Goal: Task Accomplishment & Management: Use online tool/utility

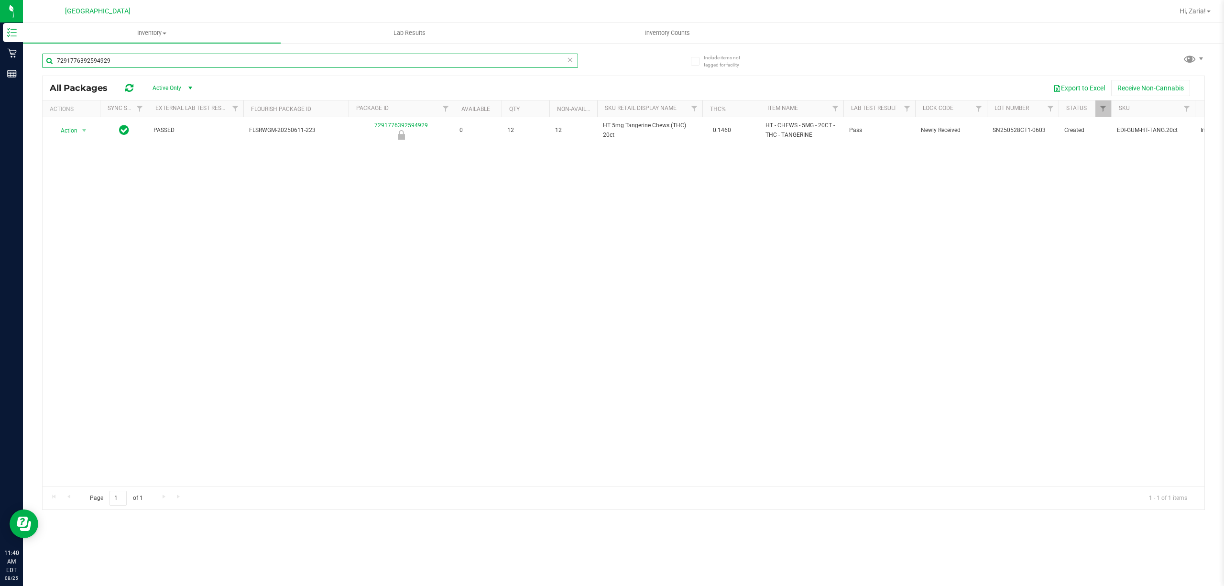
click at [123, 66] on input "7291776392594929" at bounding box center [310, 61] width 536 height 14
type input "7086637828842589"
click at [123, 66] on input "7086637828842589" at bounding box center [310, 61] width 536 height 14
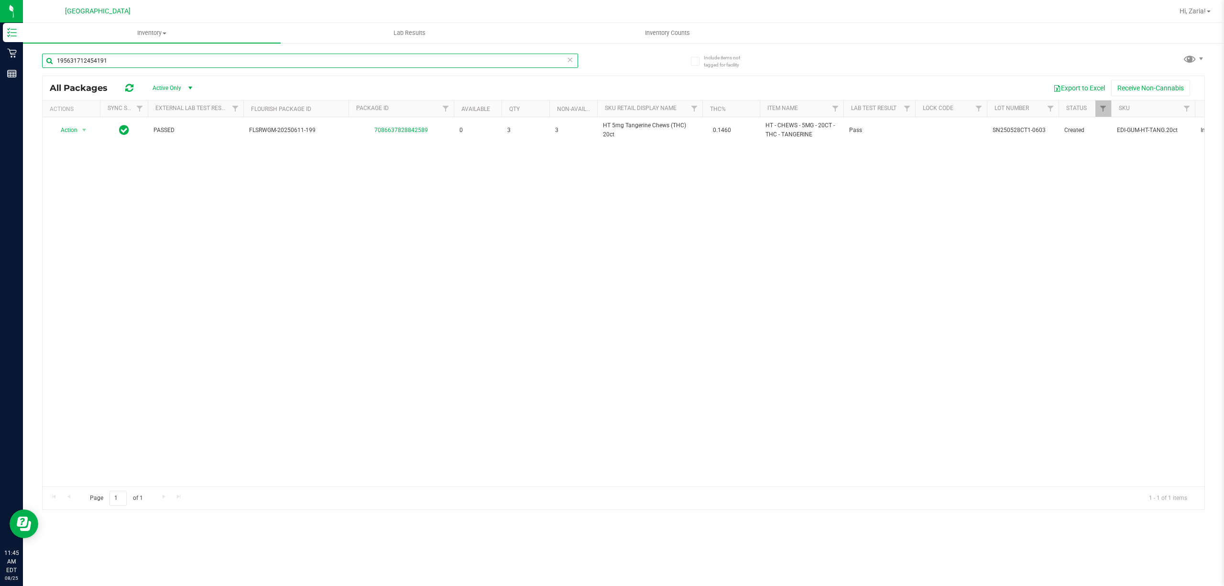
type input "1956317124541910"
click at [177, 58] on input "1956317124541910" at bounding box center [310, 61] width 536 height 14
type input "9453167654780864"
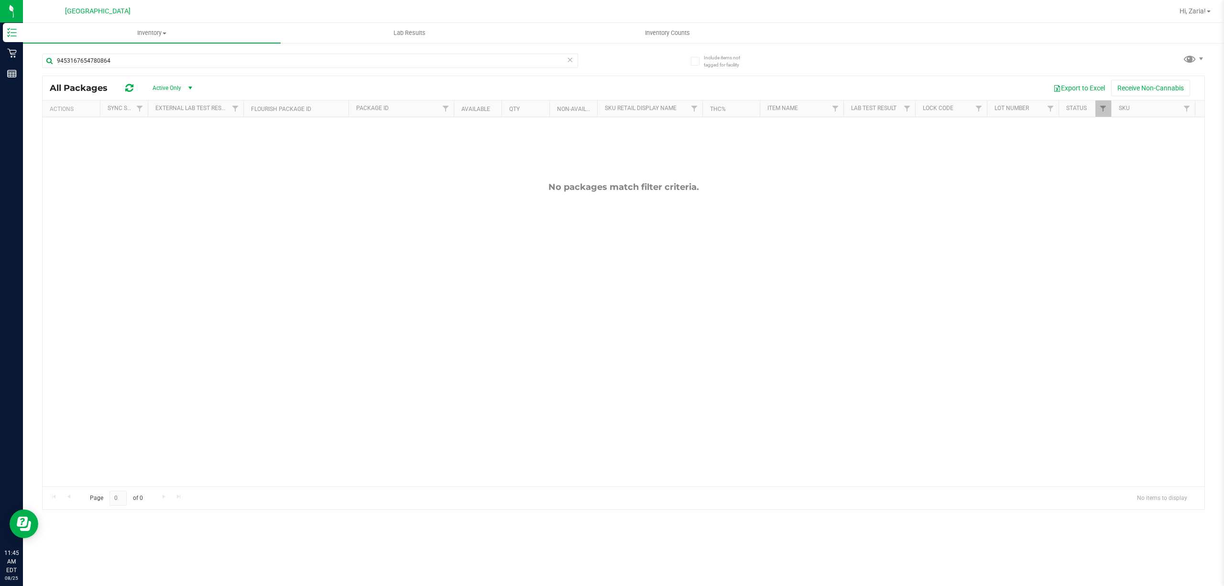
click at [123, 69] on div "9453167654780864" at bounding box center [310, 65] width 536 height 22
click at [125, 64] on input "9453167654780864" at bounding box center [310, 61] width 536 height 14
type input "8477981593015009"
click at [138, 64] on input "8477981593015009" at bounding box center [310, 61] width 536 height 14
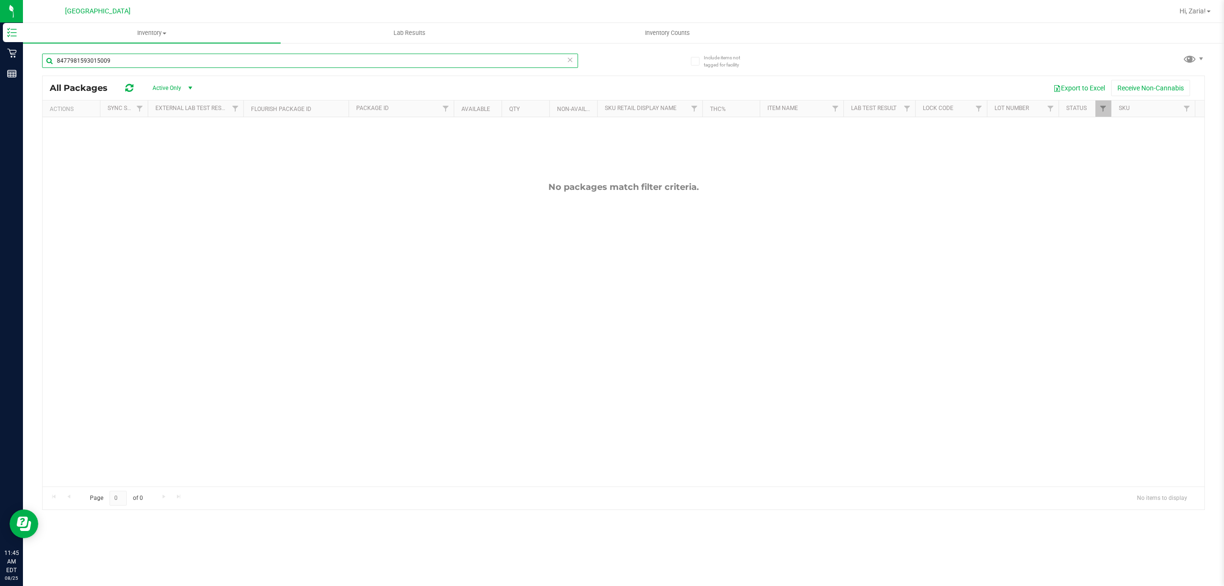
click at [138, 64] on input "8477981593015009" at bounding box center [310, 61] width 536 height 14
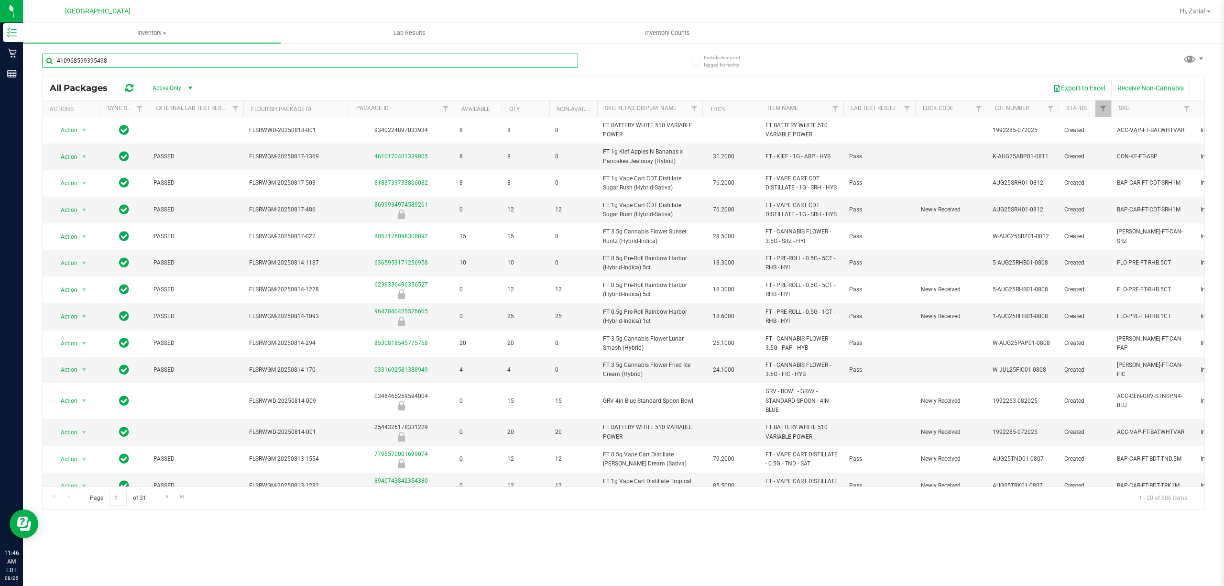
type input "4109685993954987"
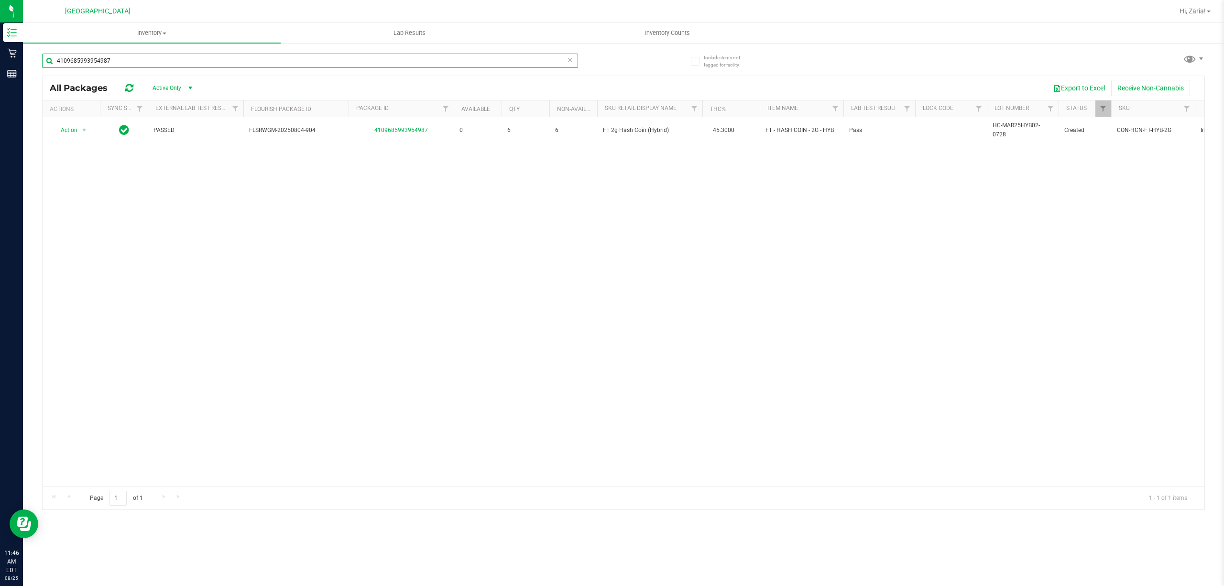
click at [138, 64] on input "4109685993954987" at bounding box center [310, 61] width 536 height 14
type input "9251645890786536"
click at [134, 65] on input "9251645890786536" at bounding box center [310, 61] width 536 height 14
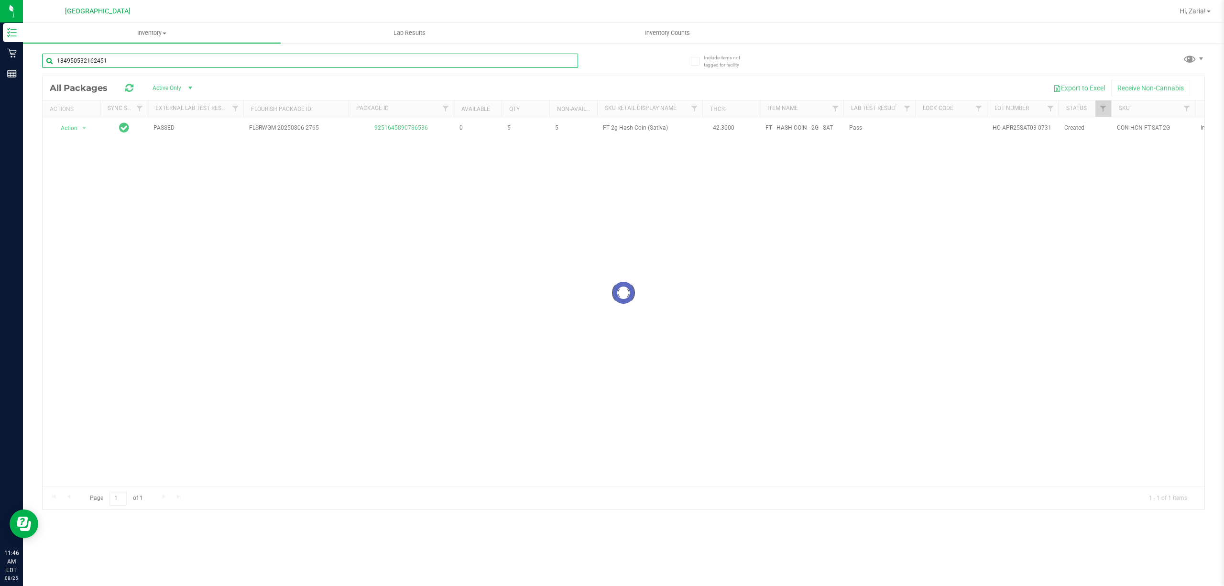
type input "1849505321624518"
click at [154, 55] on input "1849505321624518" at bounding box center [310, 61] width 536 height 14
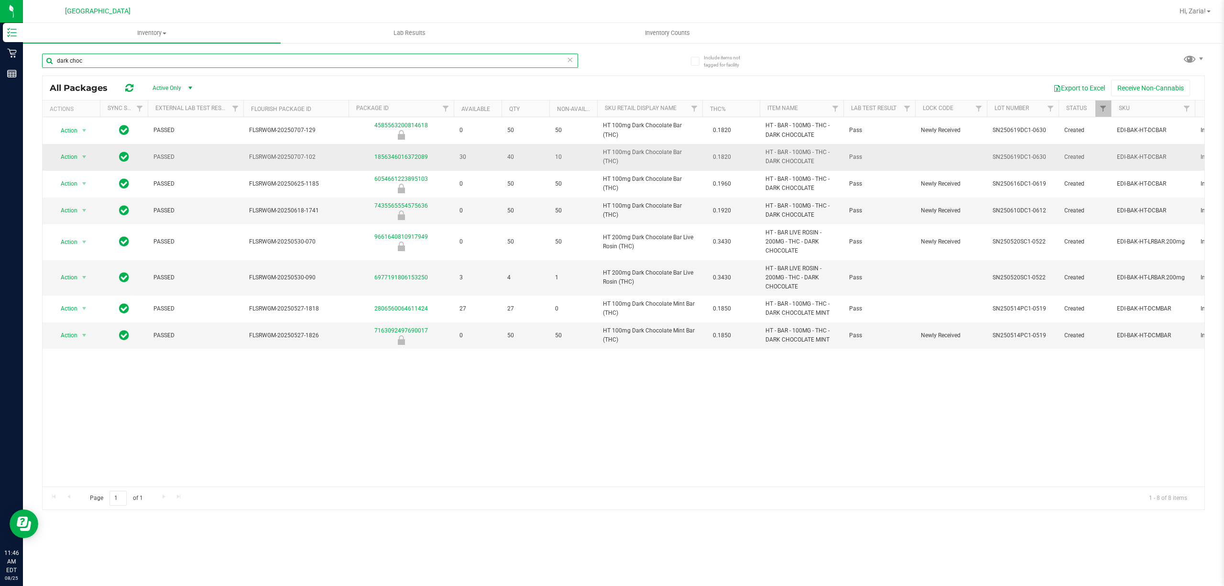
type input "dark choc"
click at [609, 159] on span "HT 100mg Dark Chocolate Bar (THC)" at bounding box center [650, 157] width 94 height 18
click at [570, 62] on icon at bounding box center [570, 59] width 7 height 11
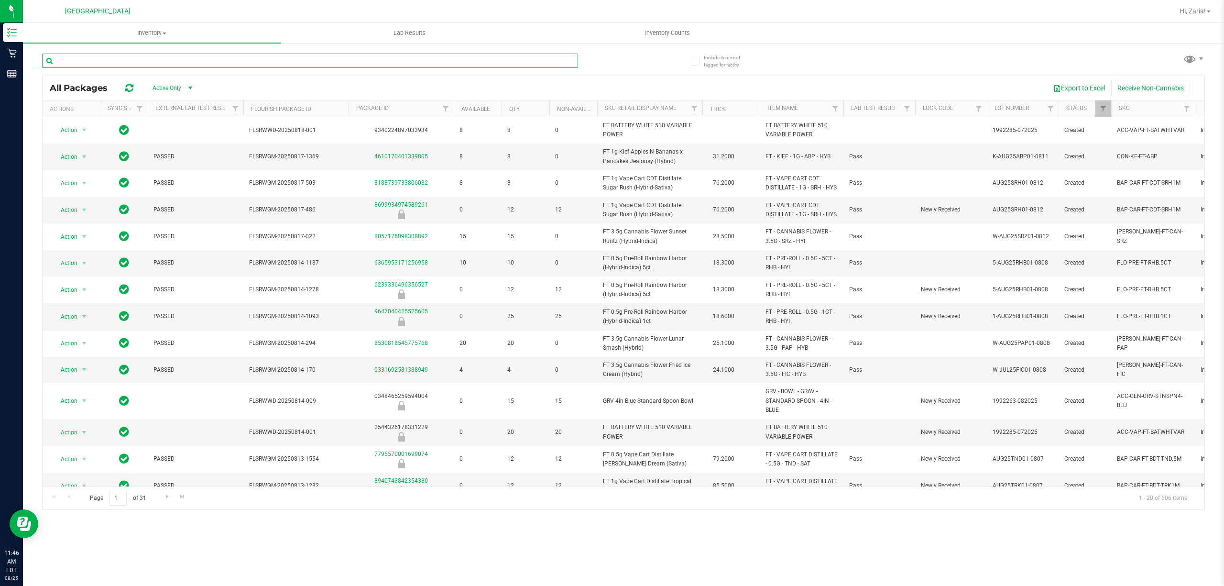
click at [394, 58] on input "text" at bounding box center [310, 61] width 536 height 14
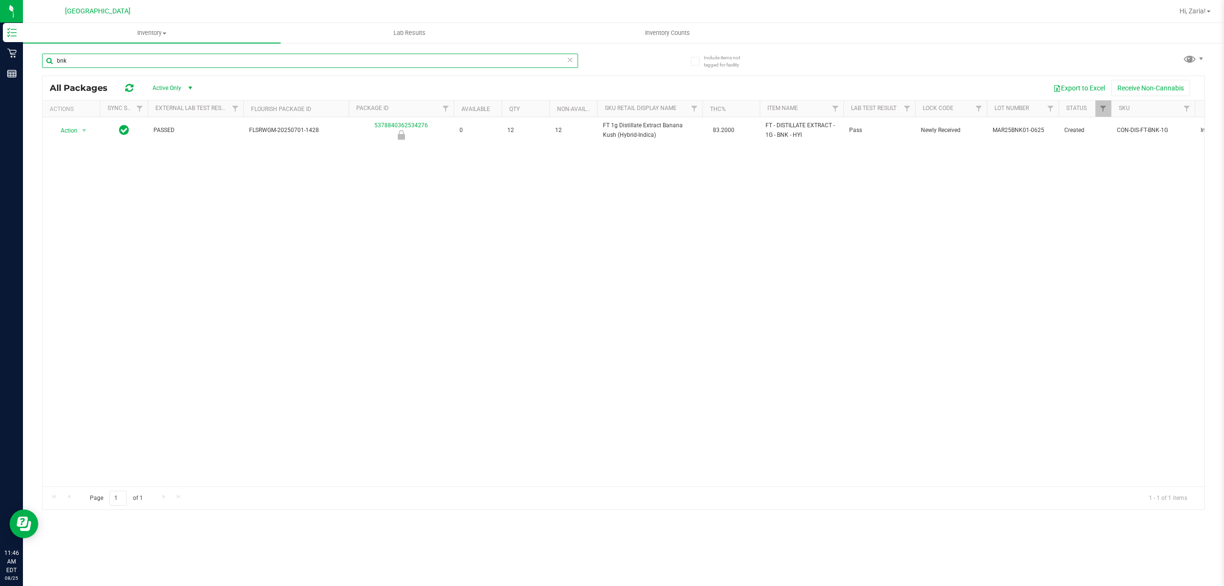
type input "bnk"
click at [356, 71] on div "bnk" at bounding box center [310, 65] width 536 height 22
click at [356, 67] on input "bnk" at bounding box center [310, 61] width 536 height 14
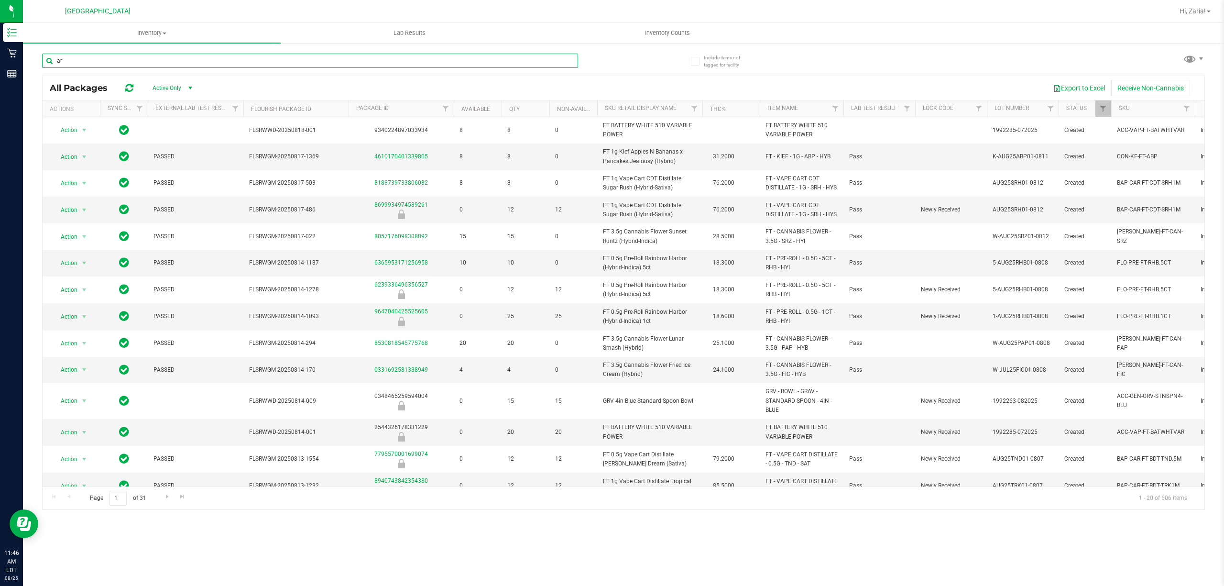
type input "arz"
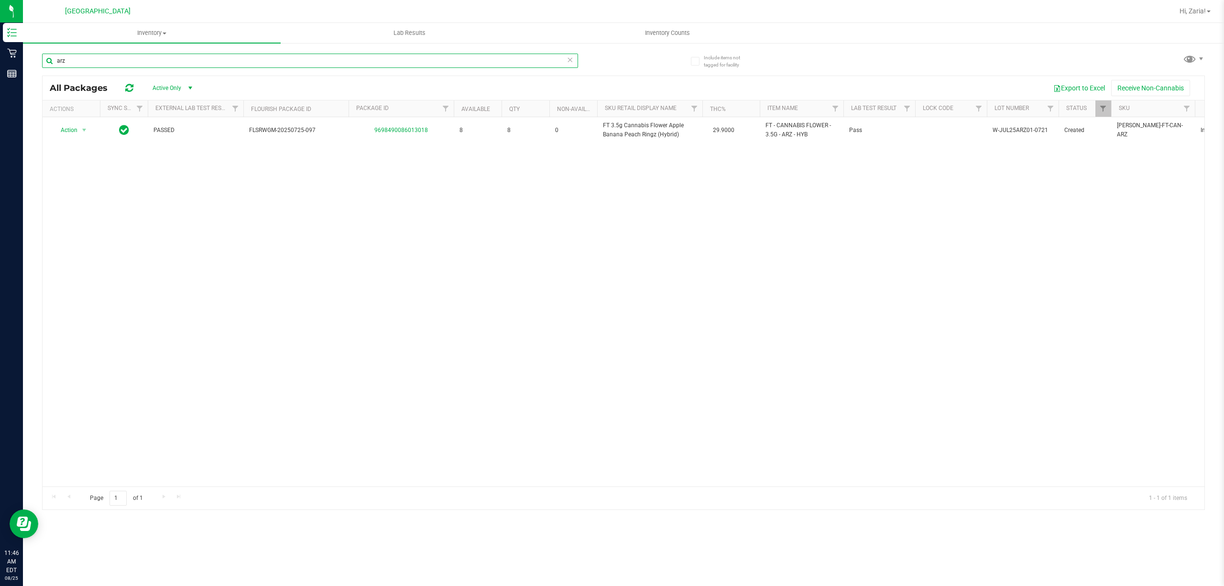
click at [374, 62] on input "arz" at bounding box center [310, 61] width 536 height 14
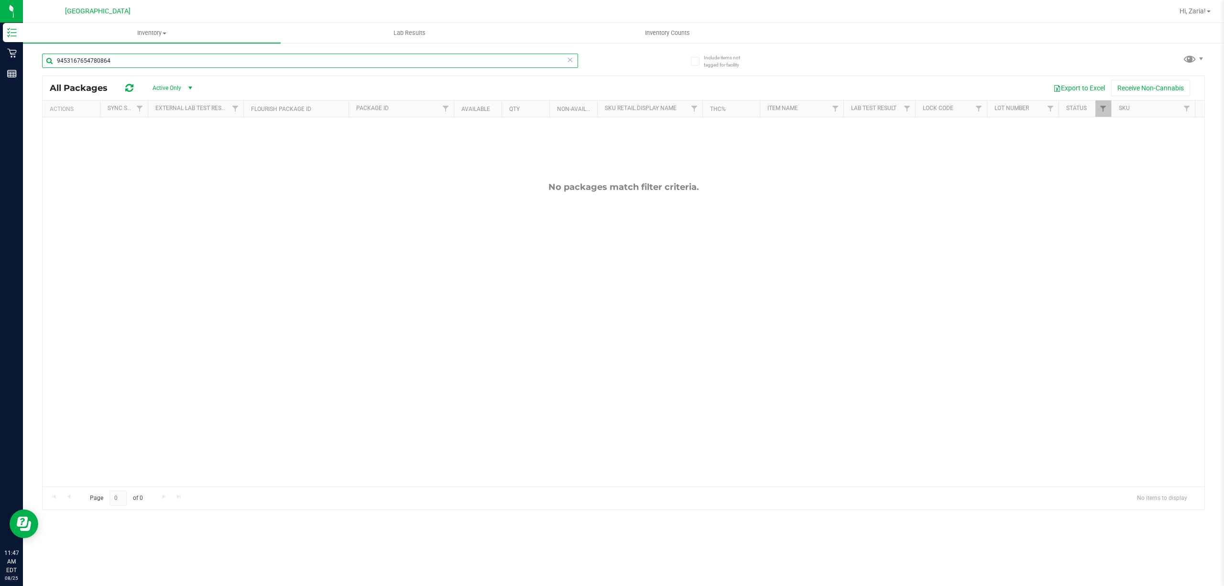
type input "9453167654780864"
click at [567, 59] on icon at bounding box center [570, 59] width 7 height 11
click at [557, 56] on input "text" at bounding box center [310, 61] width 536 height 14
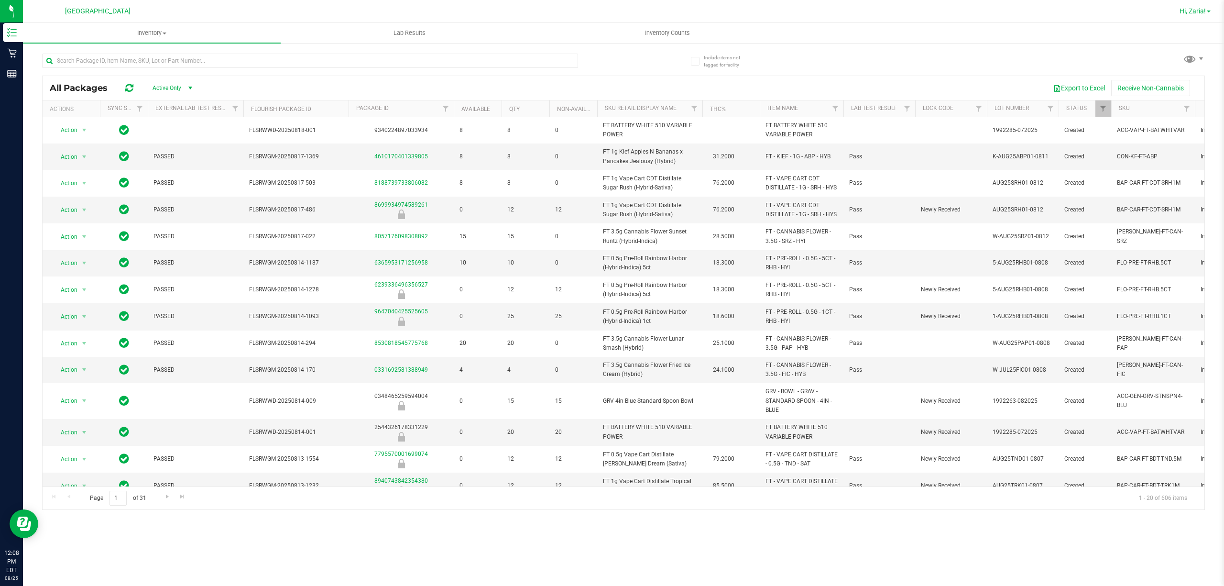
click at [1193, 11] on span "Hi, Zaria!" at bounding box center [1192, 11] width 26 height 8
click at [1161, 96] on li "Sign Out" at bounding box center [1181, 101] width 72 height 17
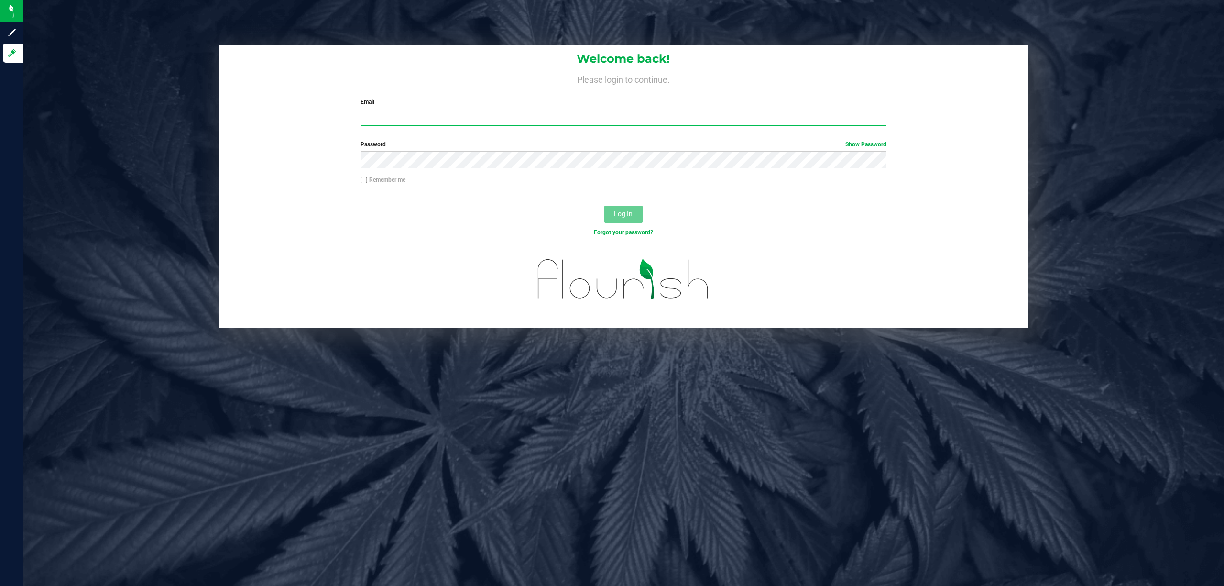
click at [419, 120] on input "Email" at bounding box center [623, 117] width 526 height 17
type input "[EMAIL_ADDRESS][DOMAIN_NAME]"
click at [604, 206] on button "Log In" at bounding box center [623, 214] width 38 height 17
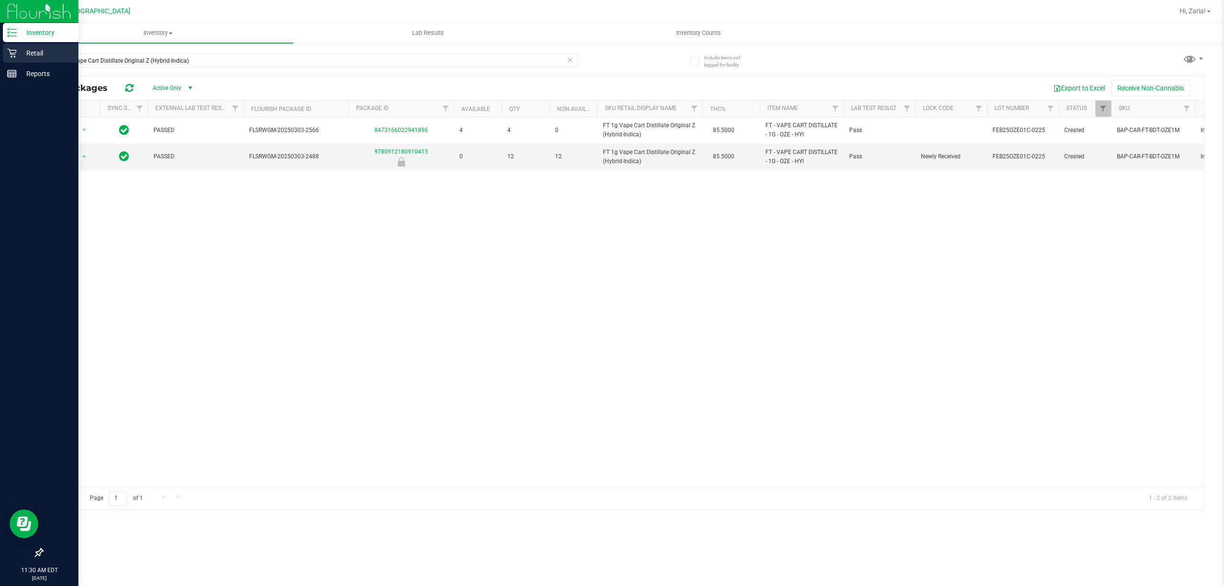
click at [41, 58] on p "Retail" at bounding box center [45, 52] width 57 height 11
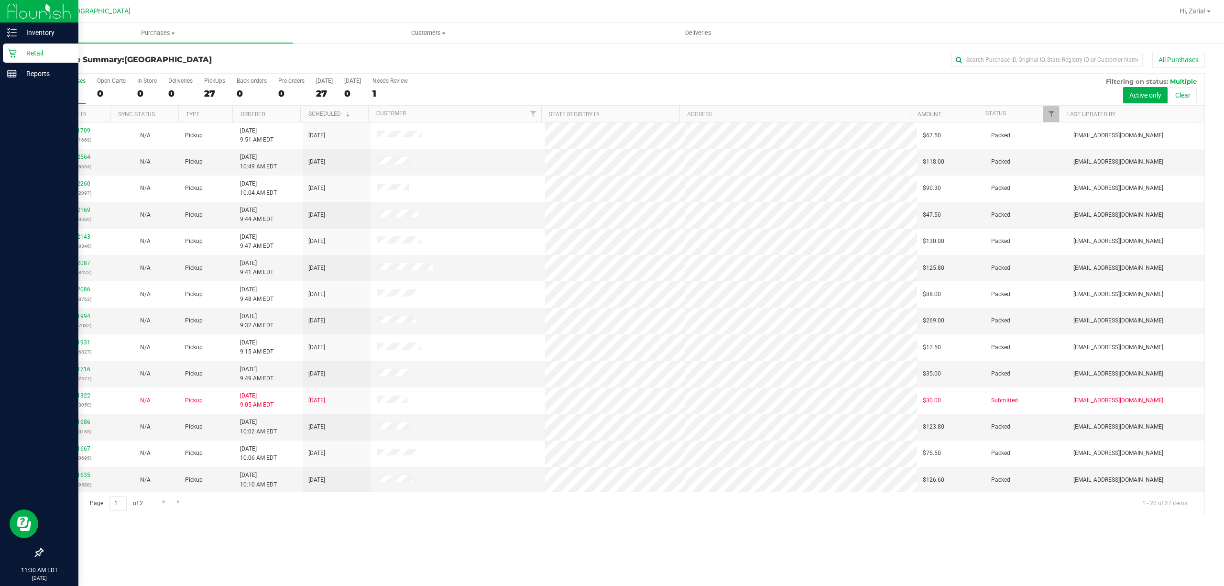
scroll to position [163, 0]
click at [165, 500] on span "Go to the next page" at bounding box center [164, 502] width 8 height 8
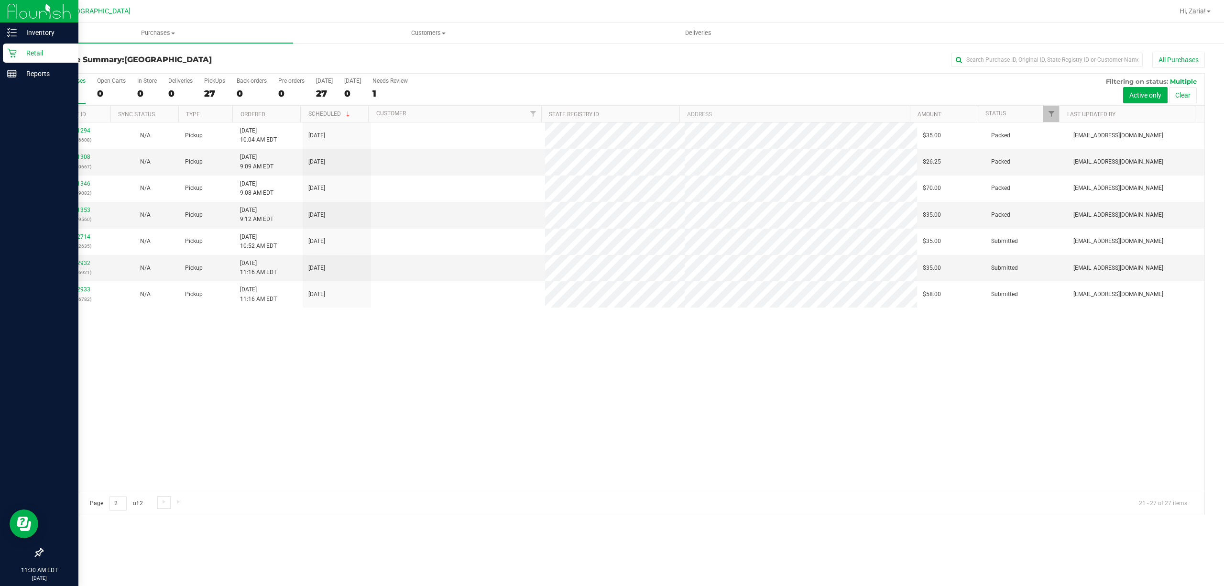
scroll to position [0, 0]
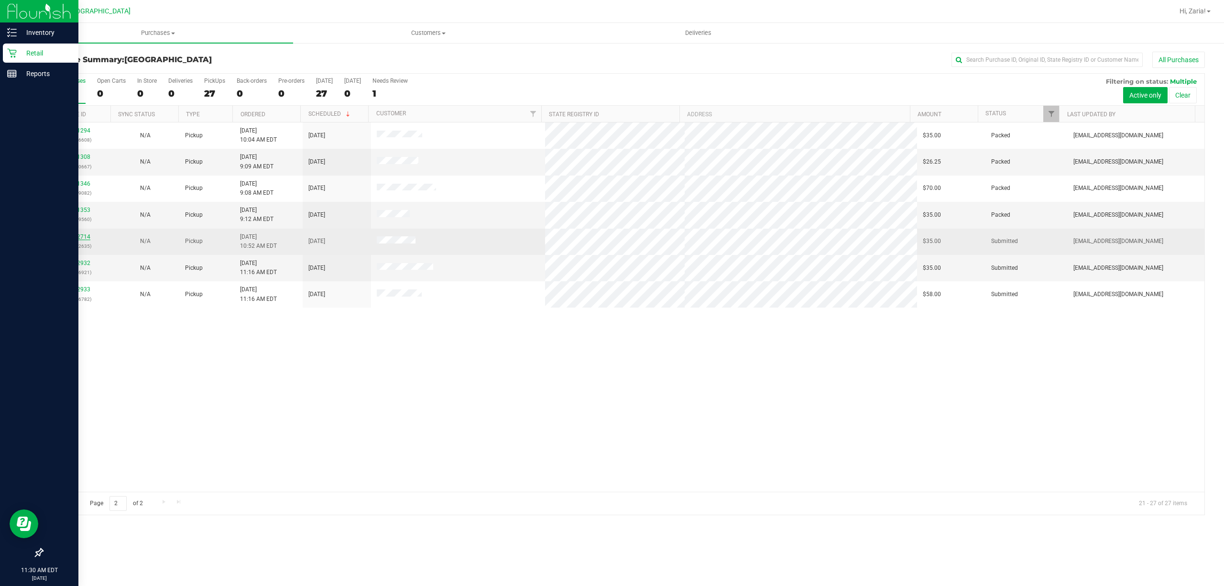
click at [75, 236] on link "11842714" at bounding box center [77, 236] width 27 height 7
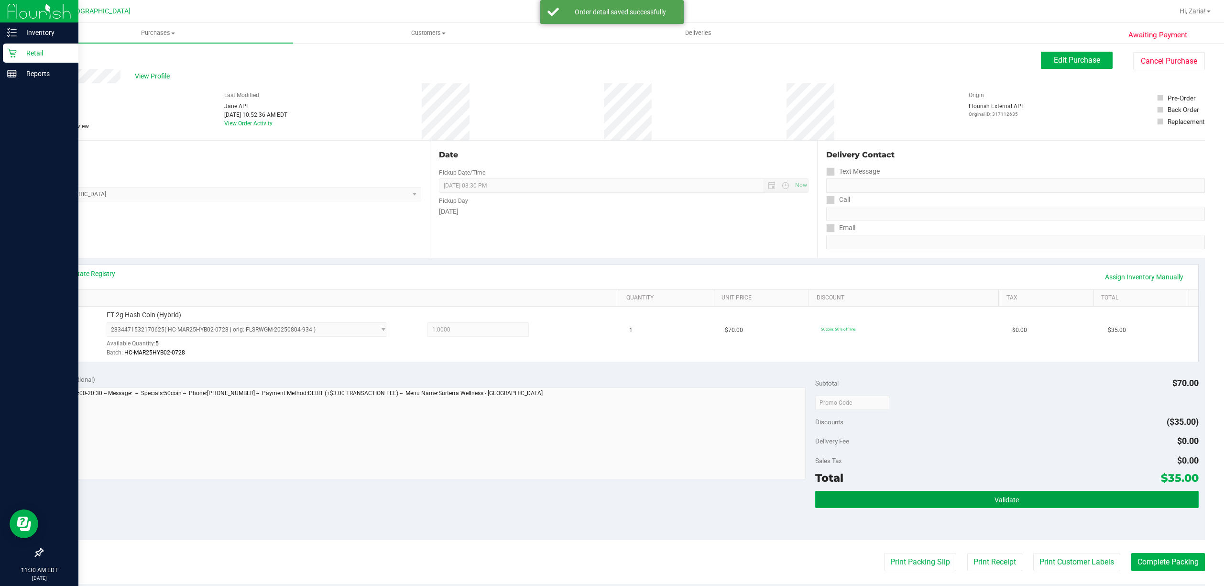
click at [840, 492] on button "Validate" at bounding box center [1006, 499] width 383 height 17
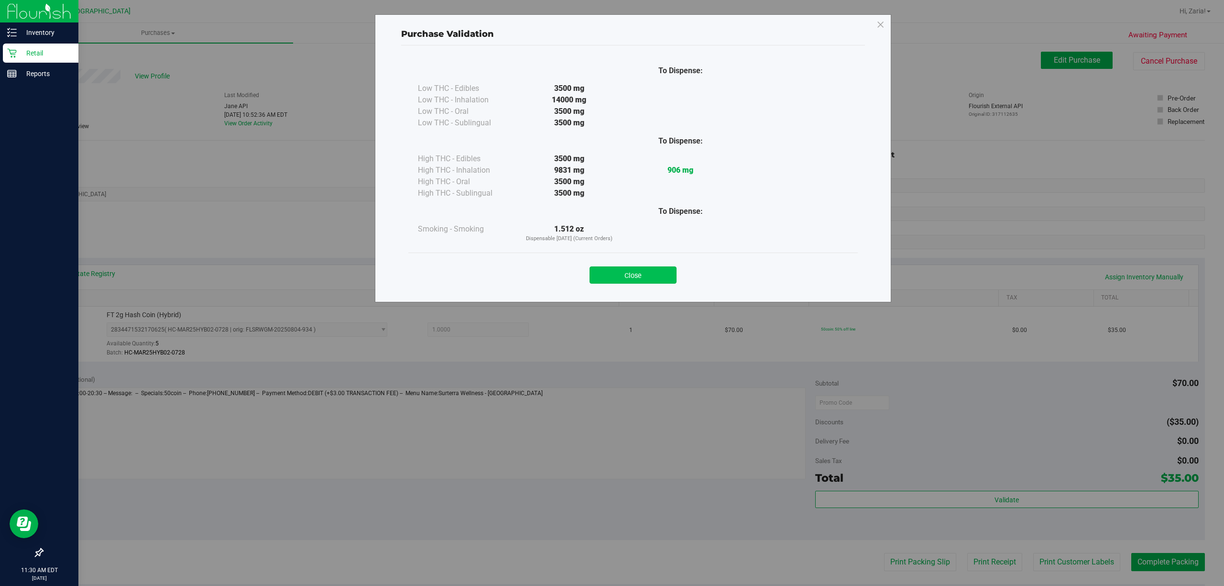
click at [630, 273] on button "Close" at bounding box center [632, 274] width 87 height 17
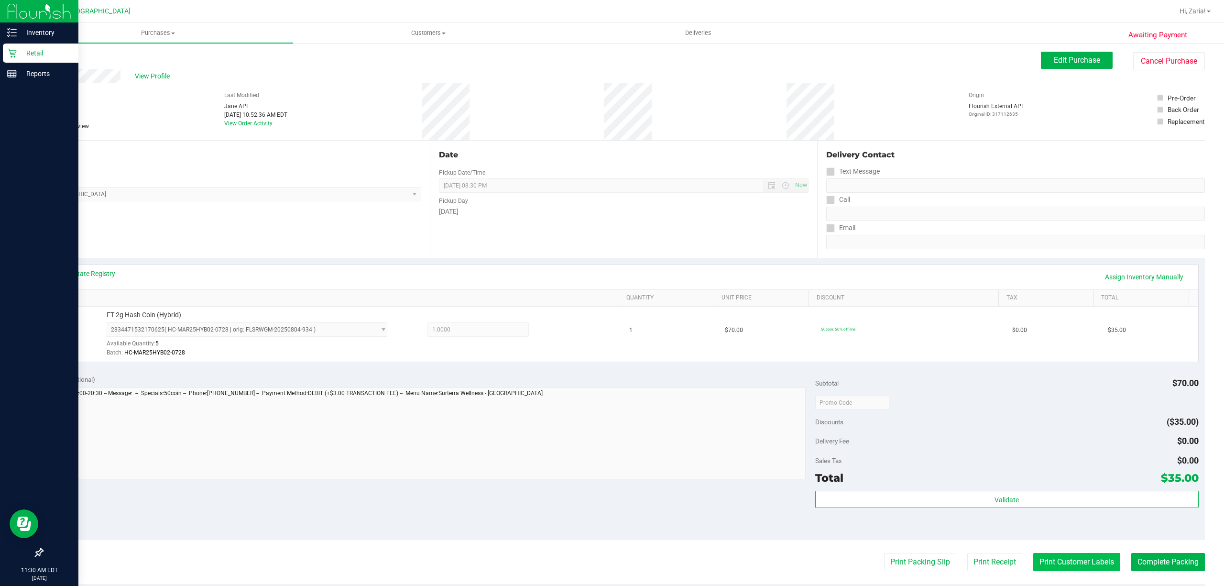
click at [1059, 563] on button "Print Customer Labels" at bounding box center [1076, 562] width 87 height 18
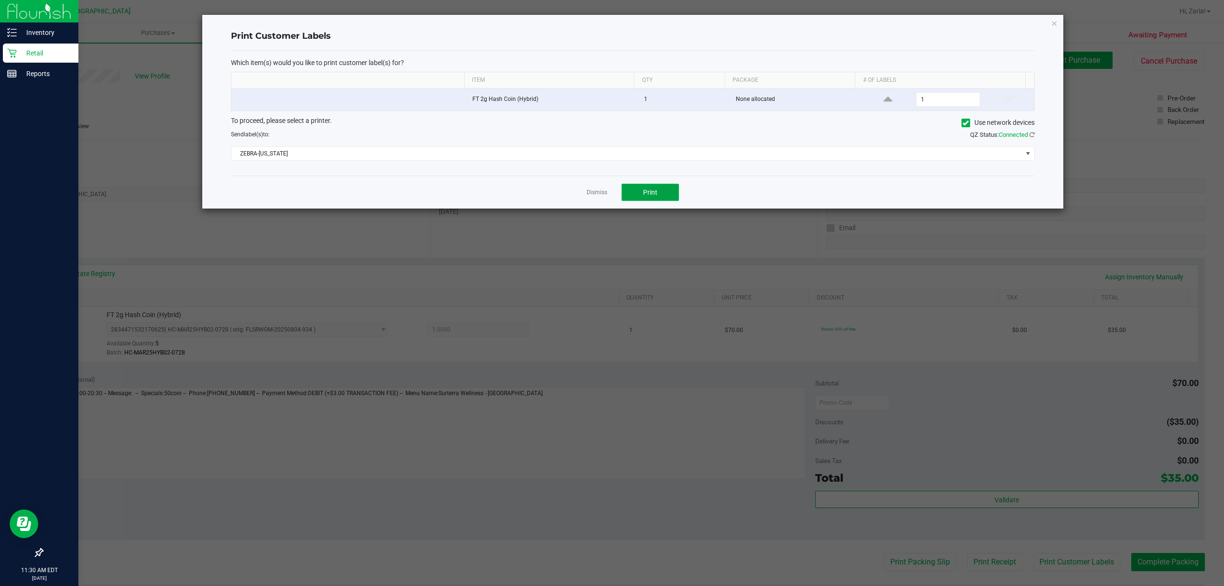
click at [637, 186] on button "Print" at bounding box center [649, 192] width 57 height 17
click at [584, 195] on div "Dismiss Print" at bounding box center [633, 191] width 804 height 33
click at [587, 195] on link "Dismiss" at bounding box center [597, 192] width 21 height 8
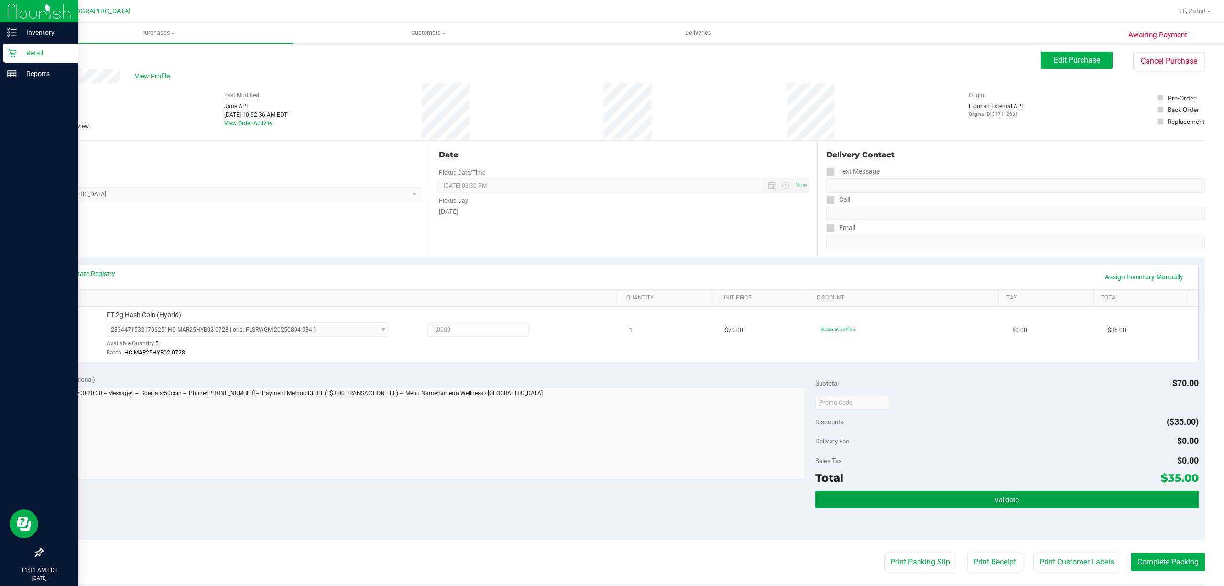
click at [848, 508] on button "Validate" at bounding box center [1006, 499] width 383 height 17
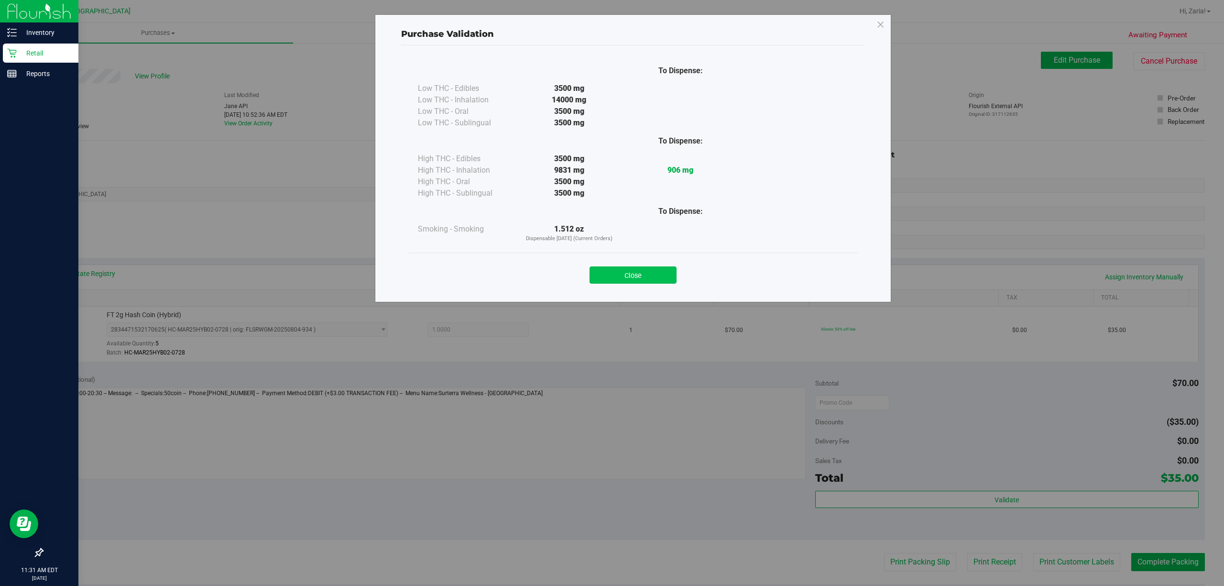
click at [666, 279] on button "Close" at bounding box center [632, 274] width 87 height 17
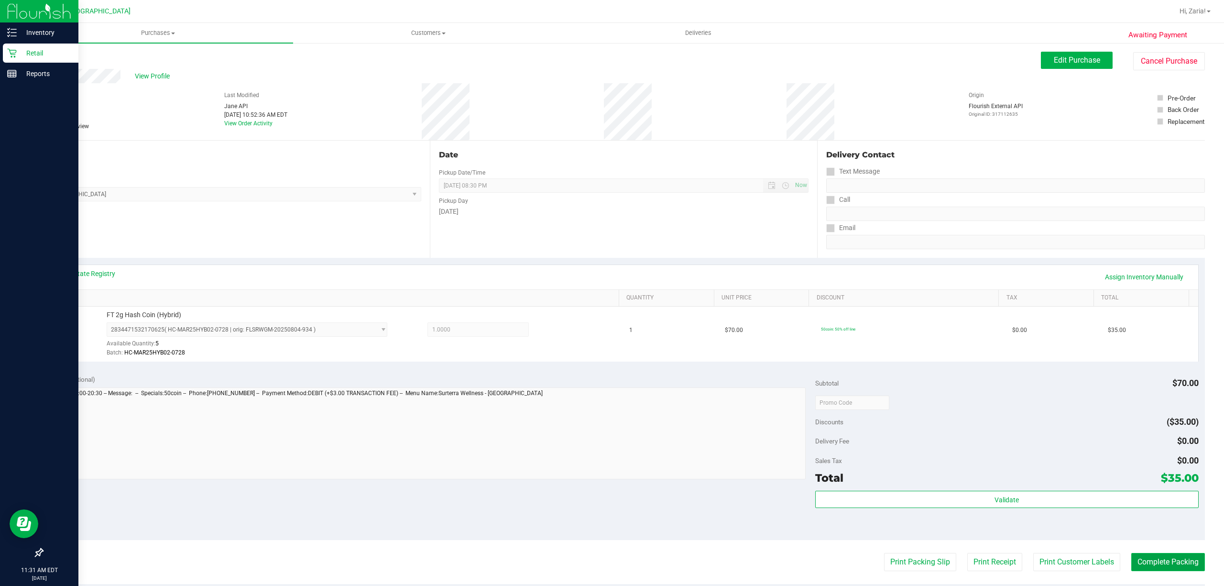
click at [1140, 556] on button "Complete Packing" at bounding box center [1168, 562] width 74 height 18
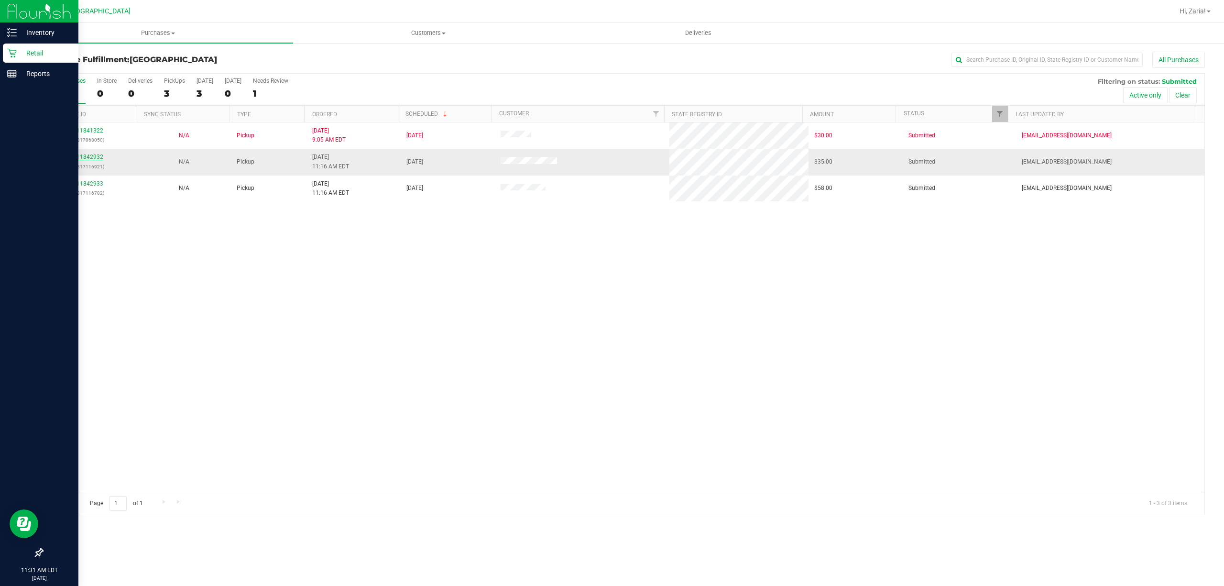
click at [89, 158] on link "11842932" at bounding box center [89, 156] width 27 height 7
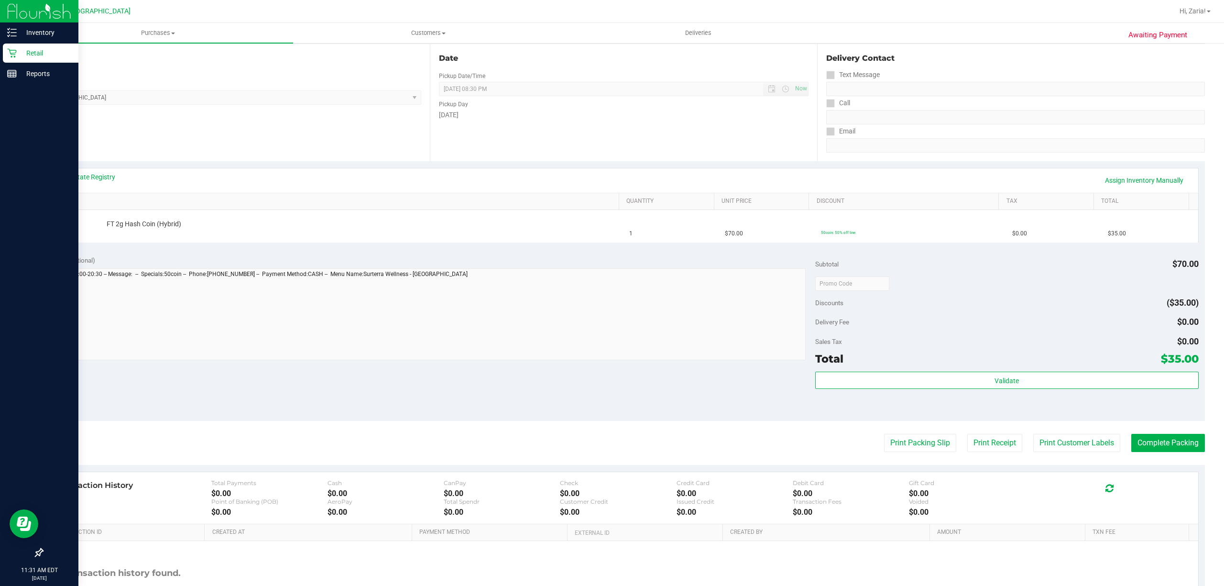
scroll to position [127, 0]
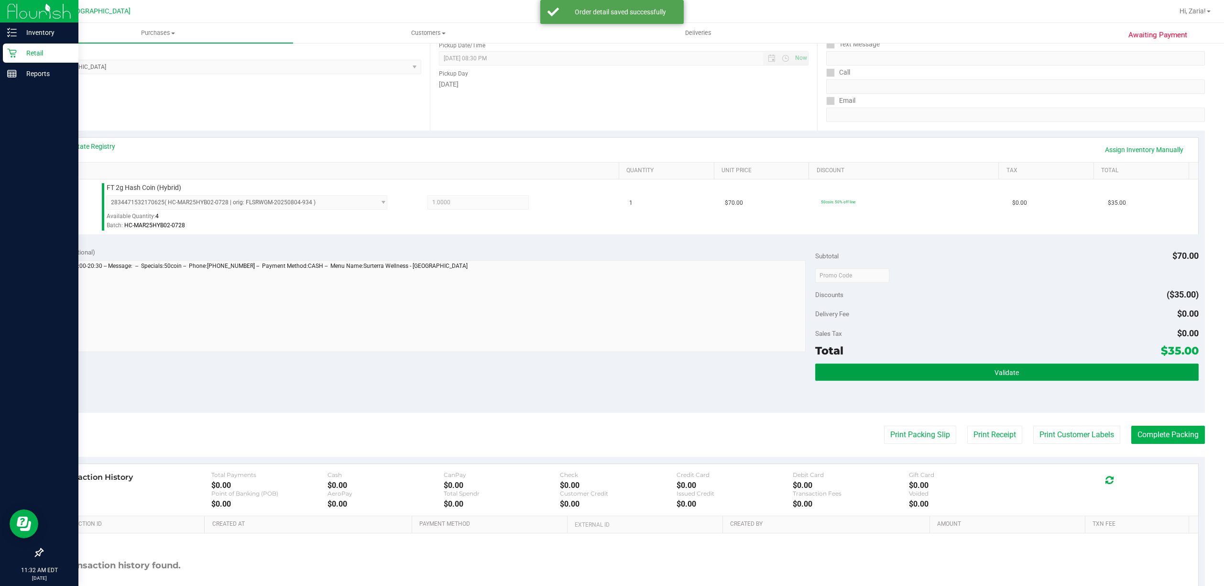
click at [995, 381] on button "Validate" at bounding box center [1006, 371] width 383 height 17
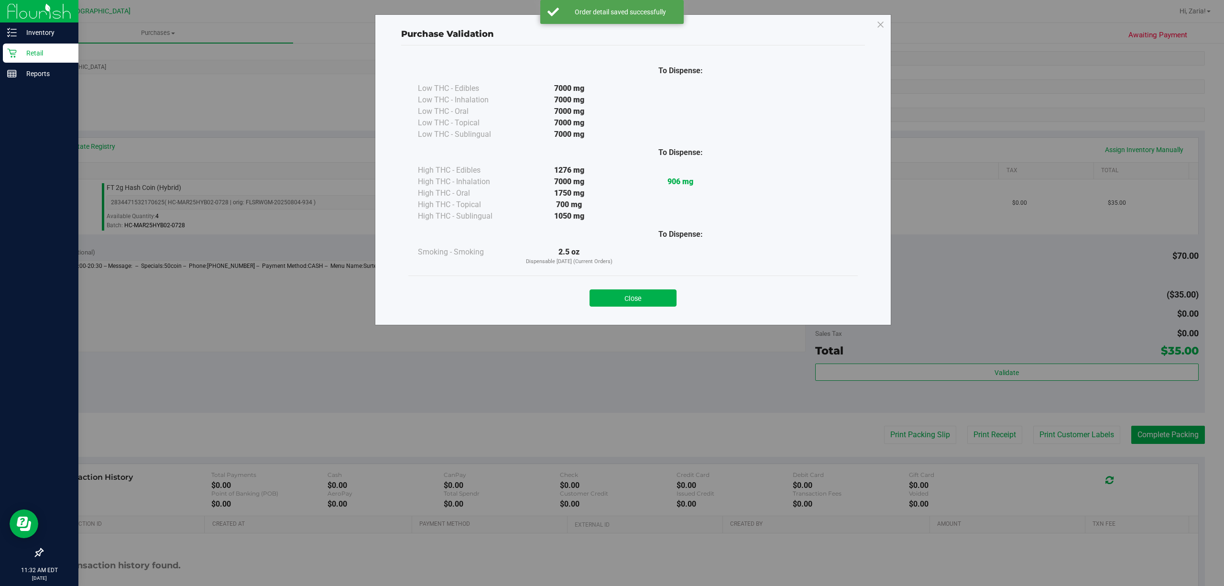
drag, startPoint x: 648, startPoint y: 303, endPoint x: 674, endPoint y: 299, distance: 26.1
click at [649, 303] on button "Close" at bounding box center [632, 297] width 87 height 17
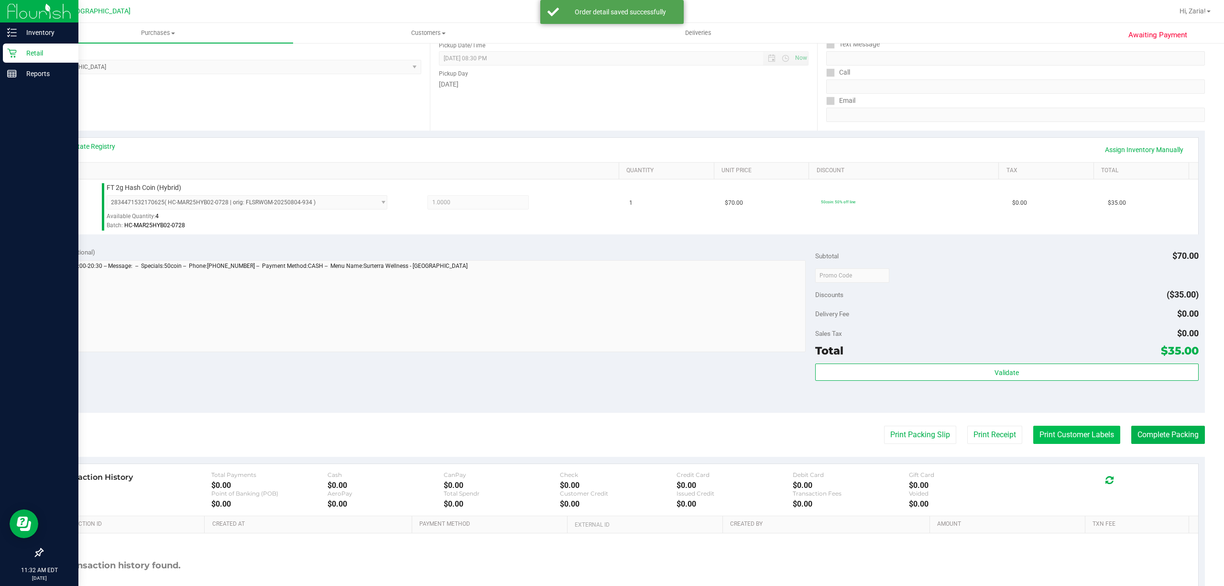
click at [1044, 435] on button "Print Customer Labels" at bounding box center [1076, 434] width 87 height 18
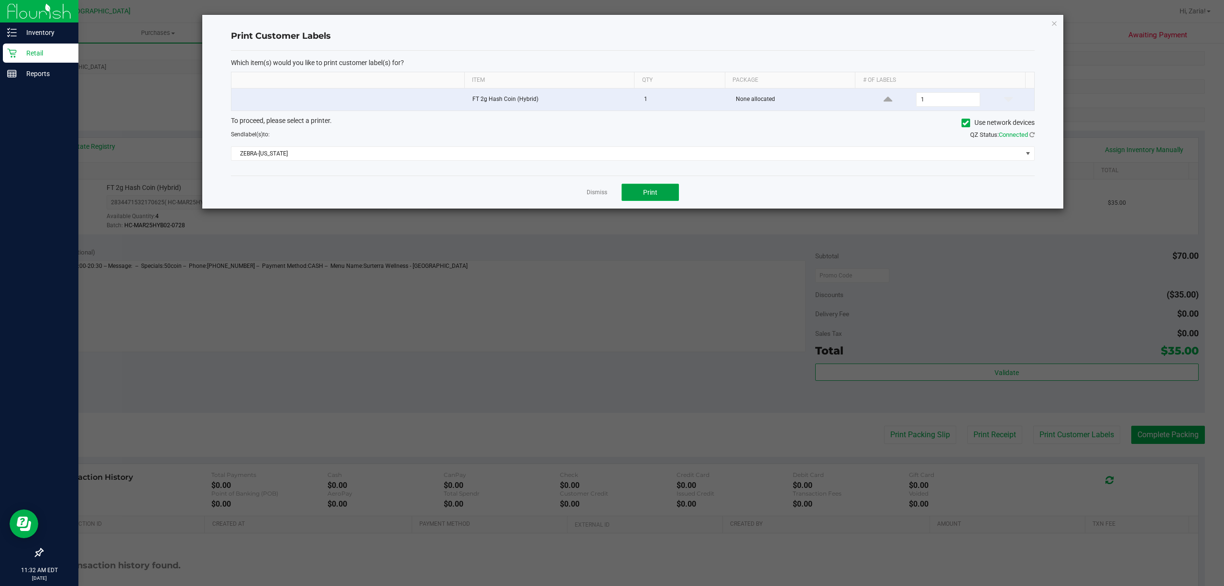
click at [672, 192] on button "Print" at bounding box center [649, 192] width 57 height 17
click at [601, 194] on link "Dismiss" at bounding box center [597, 192] width 21 height 8
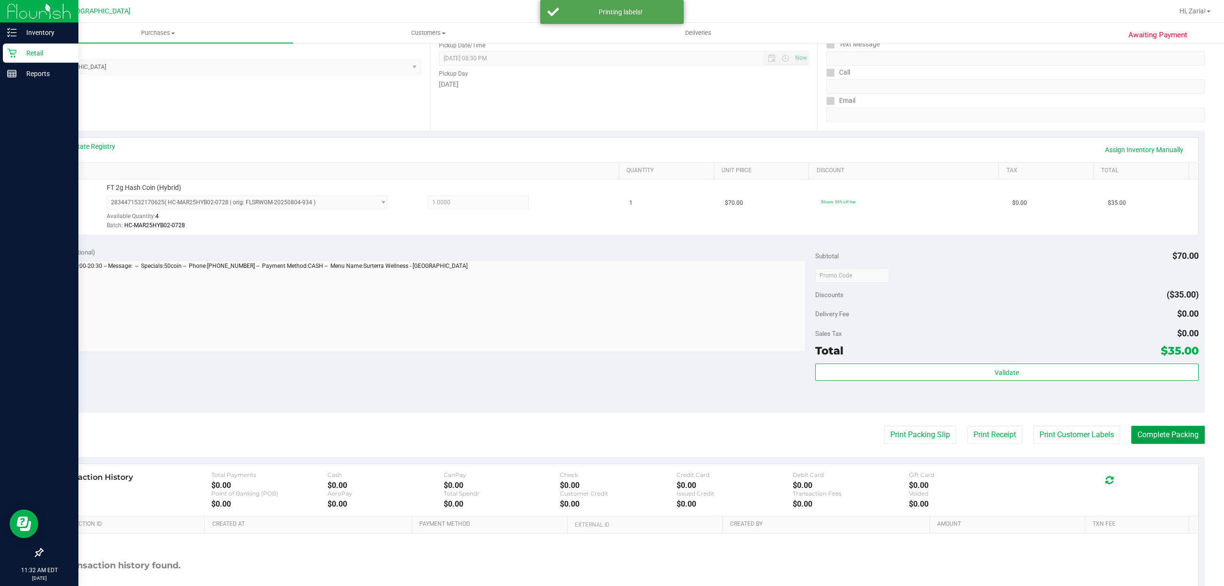
click at [1132, 430] on button "Complete Packing" at bounding box center [1168, 434] width 74 height 18
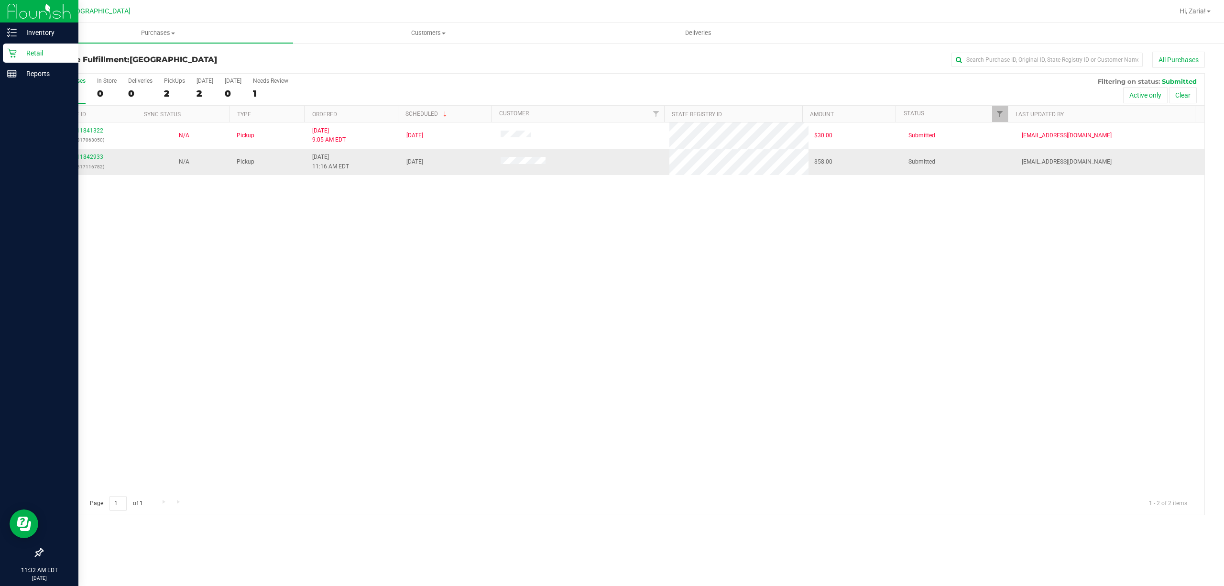
click at [100, 158] on link "11842933" at bounding box center [89, 156] width 27 height 7
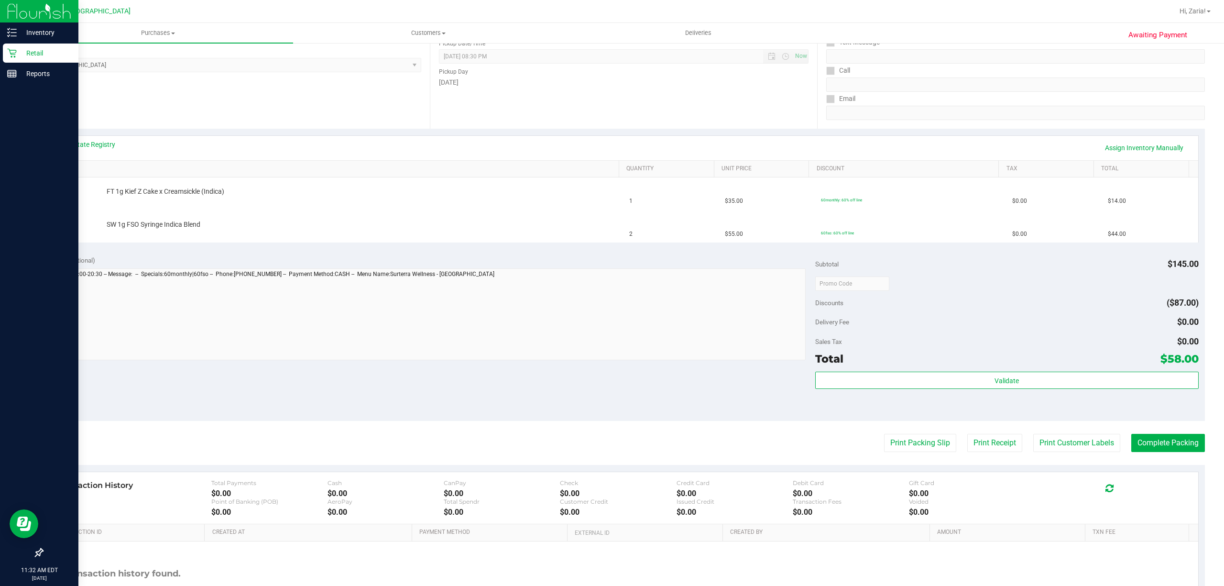
scroll to position [191, 0]
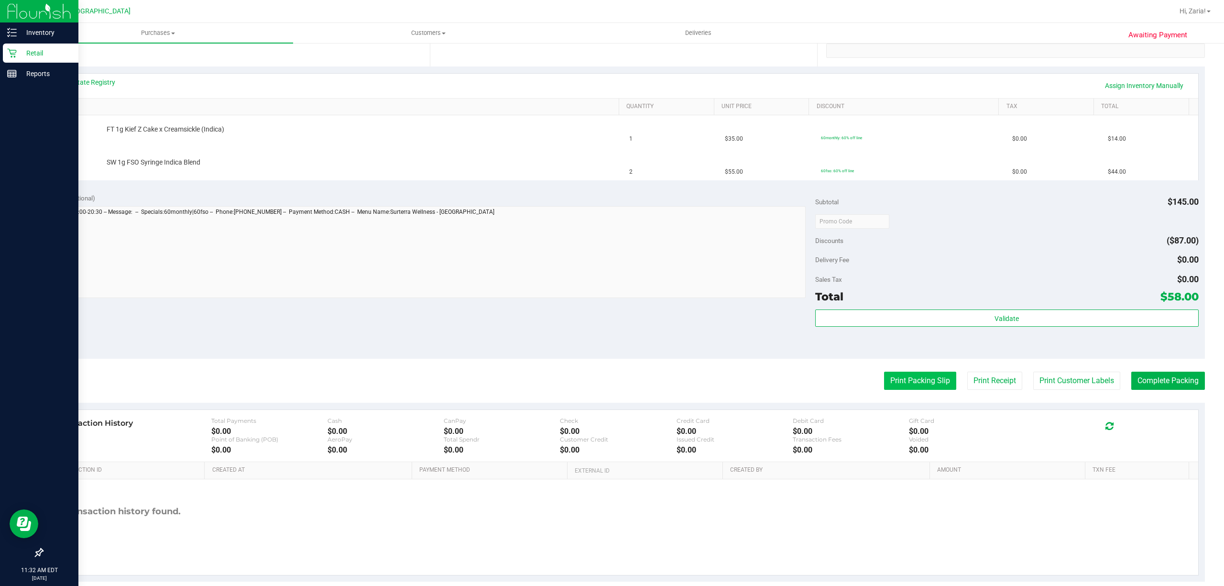
click at [916, 382] on button "Print Packing Slip" at bounding box center [920, 380] width 72 height 18
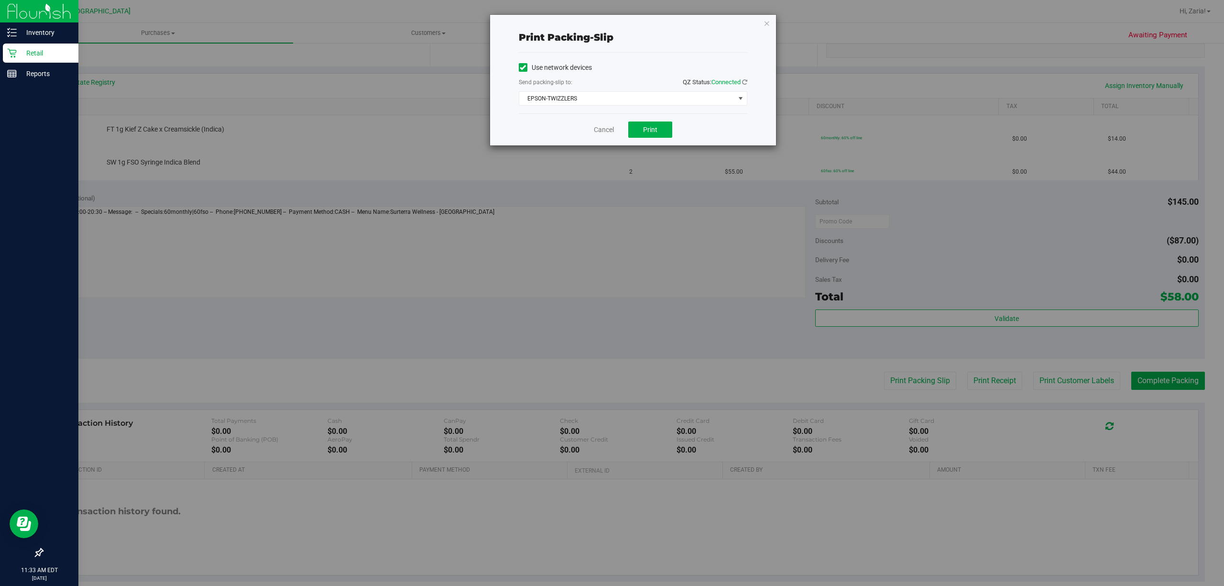
click at [773, 20] on div "Print packing-slip Use network devices Send packing-slip to: QZ Status: Connect…" at bounding box center [633, 80] width 286 height 131
click at [766, 19] on icon "button" at bounding box center [766, 22] width 7 height 11
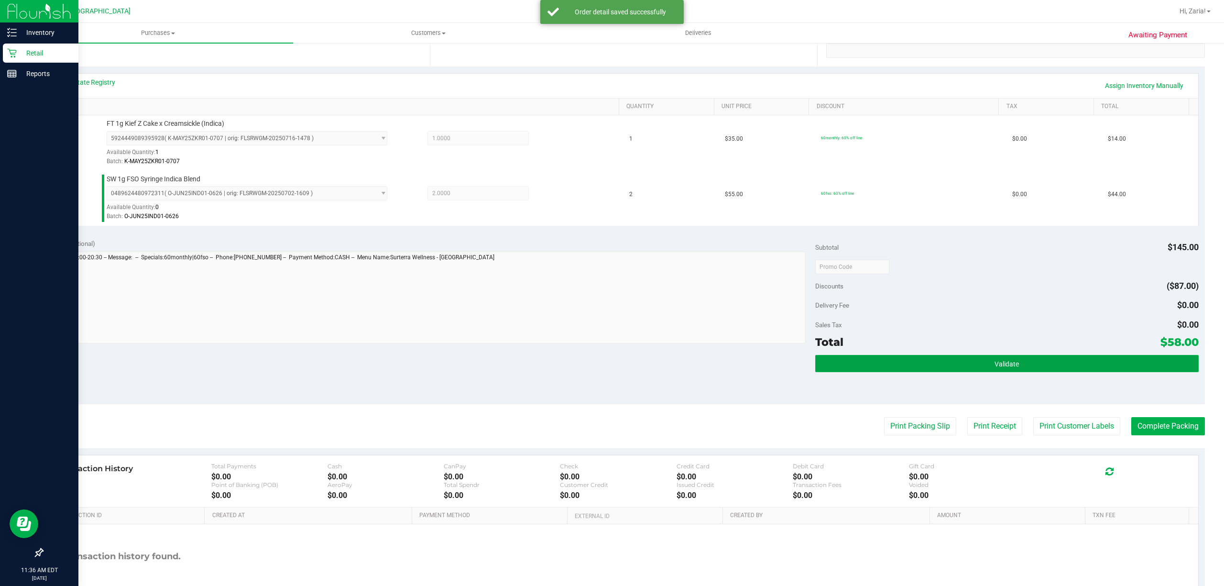
click at [1079, 360] on button "Validate" at bounding box center [1006, 363] width 383 height 17
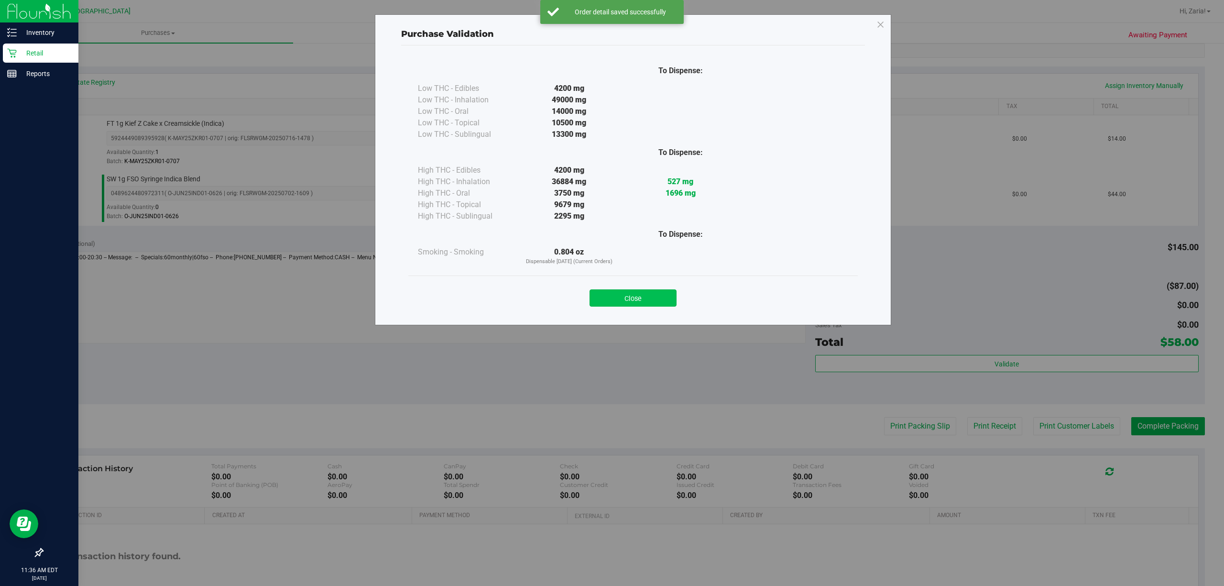
click at [668, 302] on button "Close" at bounding box center [632, 297] width 87 height 17
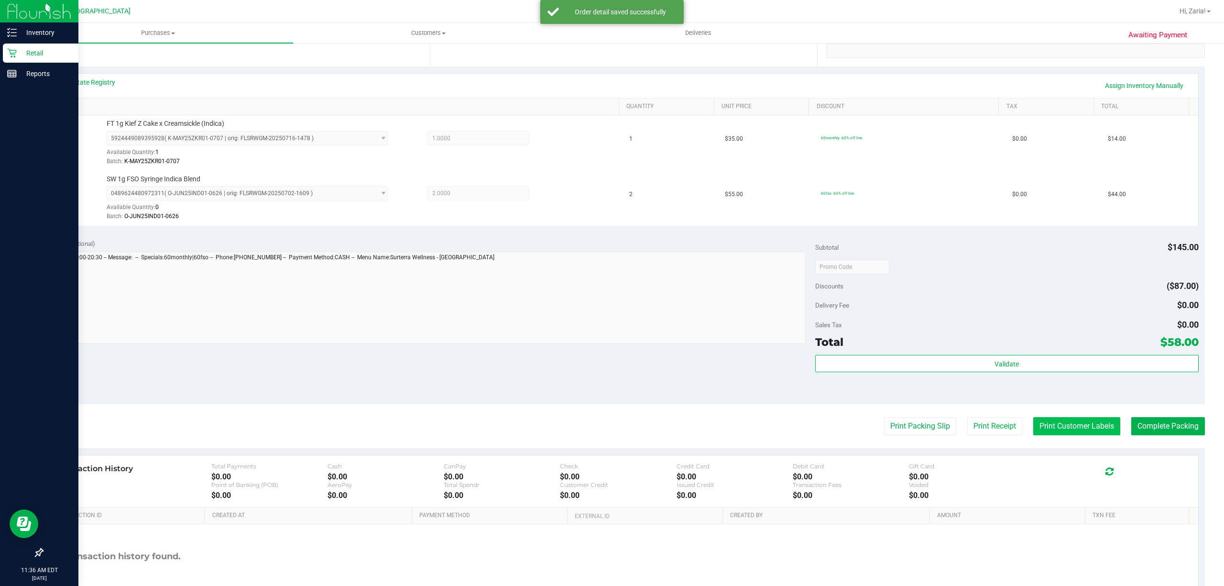
click at [1072, 434] on button "Print Customer Labels" at bounding box center [1076, 426] width 87 height 18
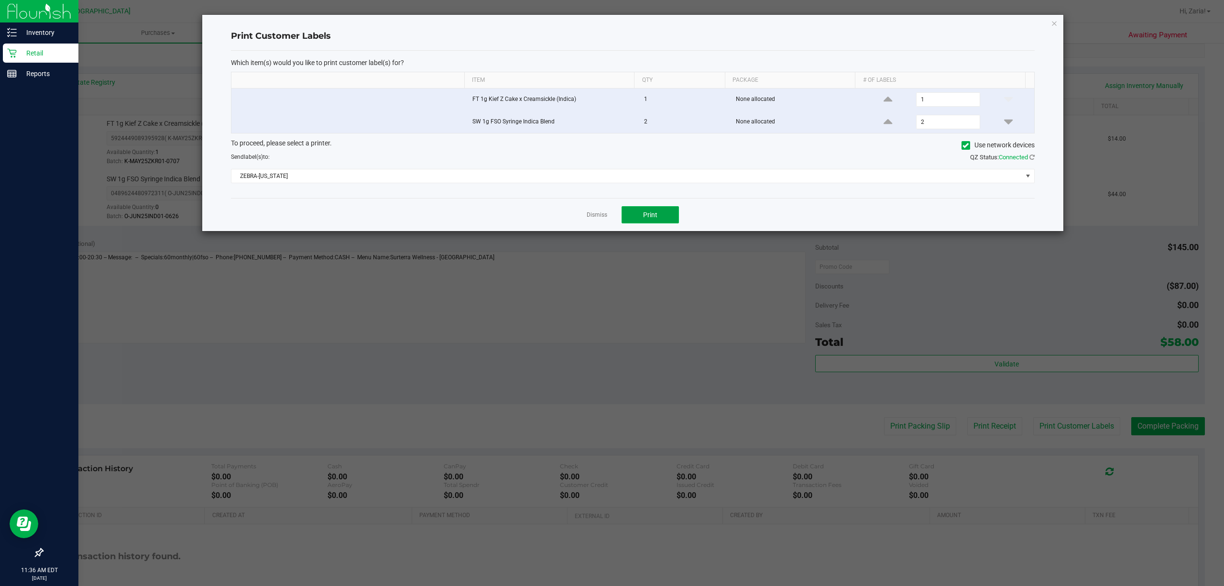
click at [672, 215] on button "Print" at bounding box center [649, 214] width 57 height 17
click at [603, 213] on link "Dismiss" at bounding box center [597, 215] width 21 height 8
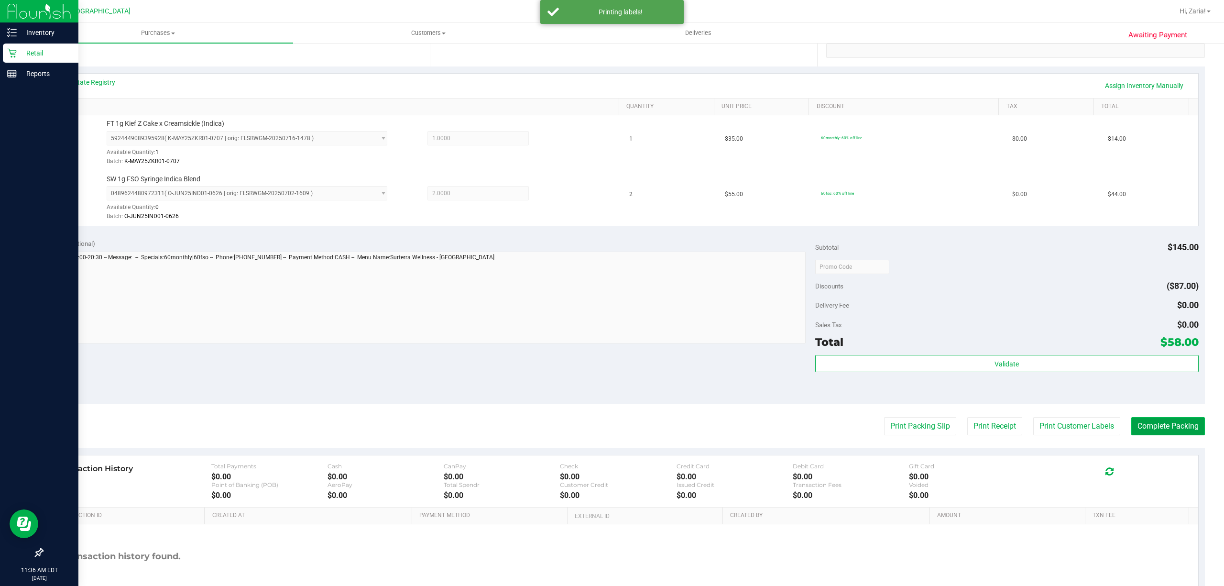
click at [1149, 426] on button "Complete Packing" at bounding box center [1168, 426] width 74 height 18
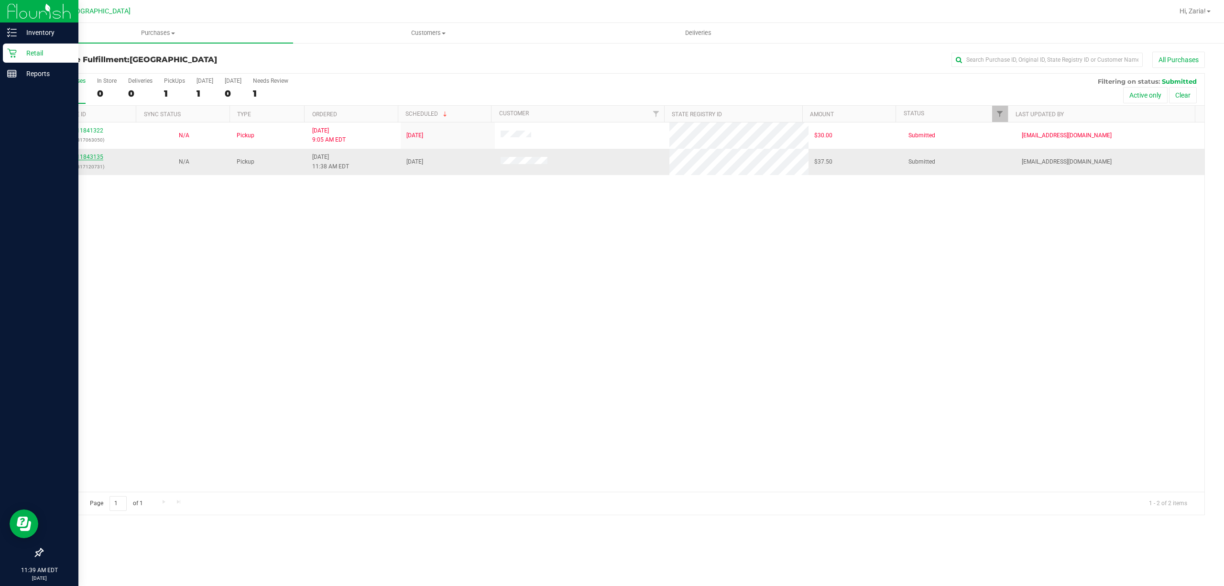
click at [85, 156] on link "11843135" at bounding box center [89, 156] width 27 height 7
